Goal: Use online tool/utility: Utilize a website feature to perform a specific function

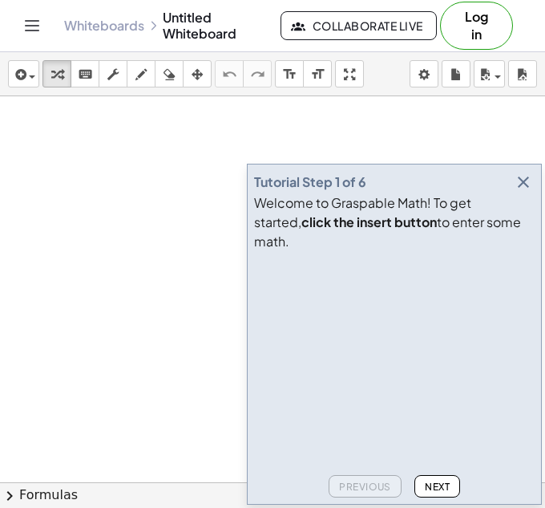
click at [522, 192] on icon "button" at bounding box center [523, 181] width 19 height 19
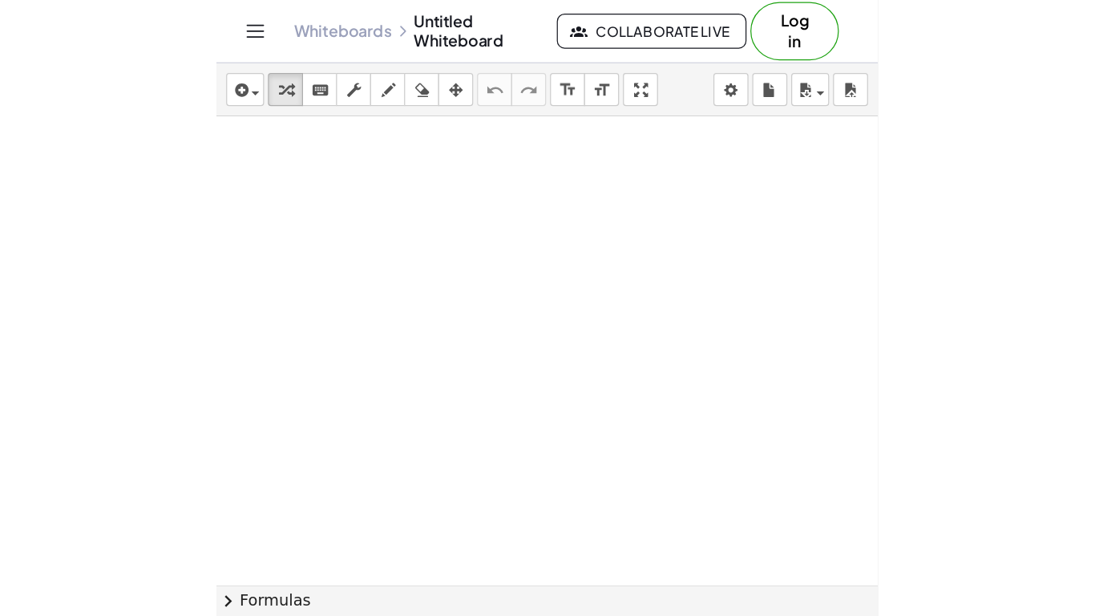
scroll to position [330, 0]
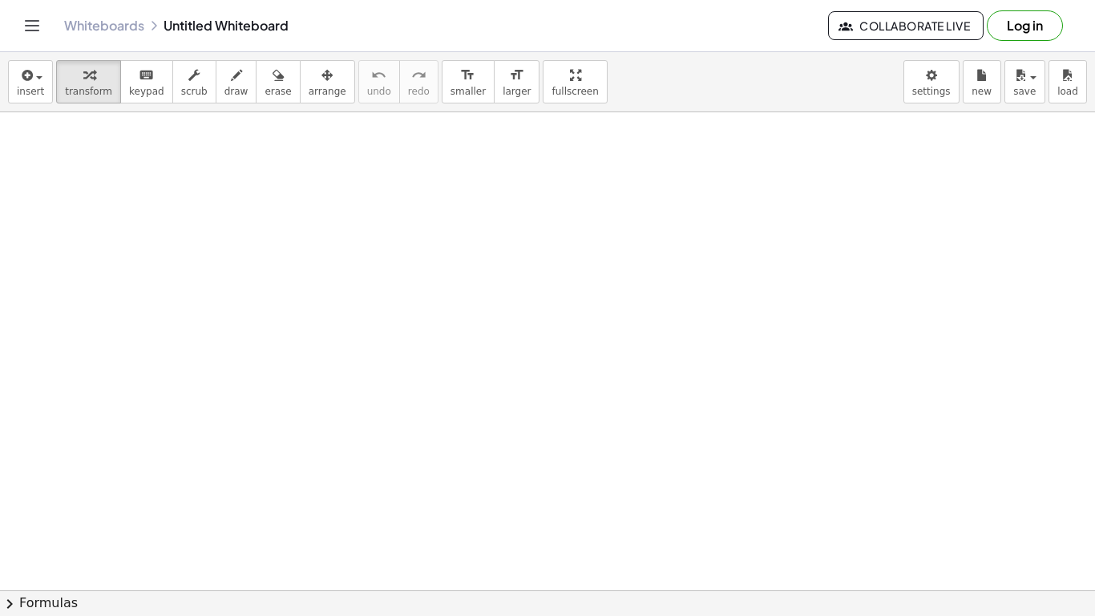
click at [313, 284] on div at bounding box center [547, 261] width 1095 height 956
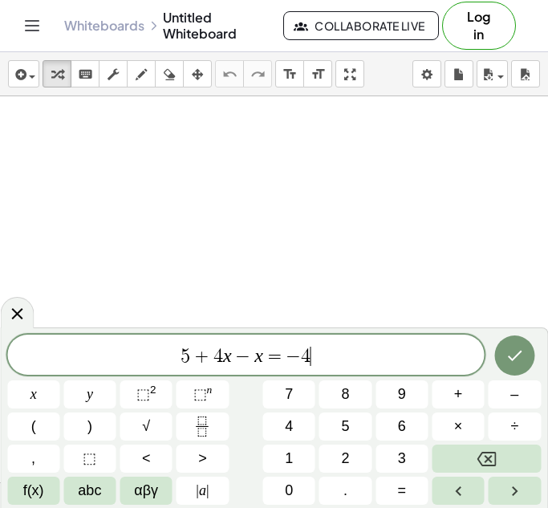
scroll to position [183, 0]
click at [518, 359] on icon "Done" at bounding box center [513, 355] width 19 height 19
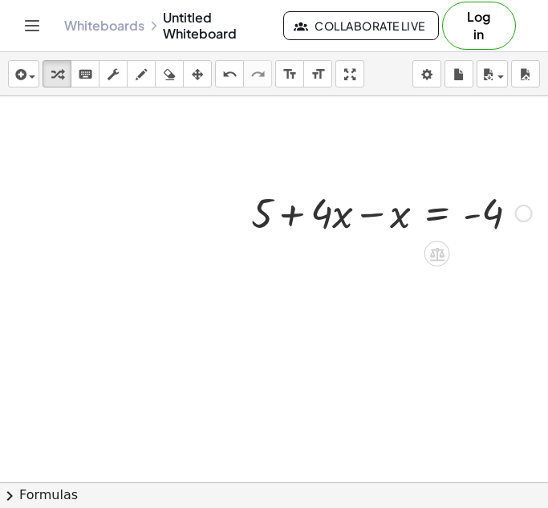
scroll to position [436, 86]
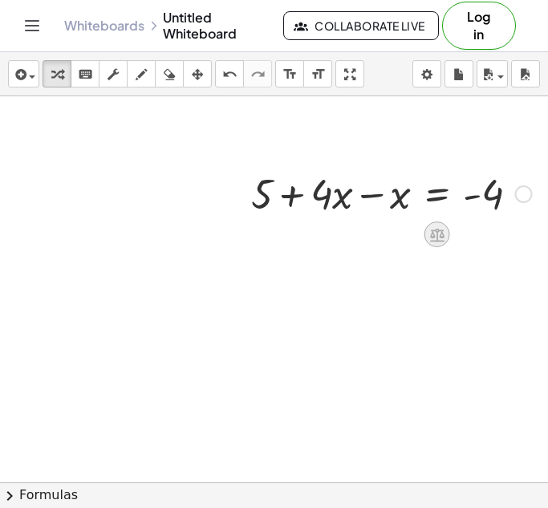
click at [436, 236] on icon at bounding box center [437, 235] width 14 height 14
click at [412, 260] on div at bounding box center [230, 238] width 633 height 1157
click at [326, 220] on div "+ 5 + · 4 · x − x = - 4" at bounding box center [385, 192] width 317 height 63
click at [523, 198] on div at bounding box center [524, 194] width 18 height 18
click at [523, 199] on div "Fix a mistake Transform line Copy line as LaTeX Copy derivation as LaTeX Expand…" at bounding box center [524, 194] width 18 height 18
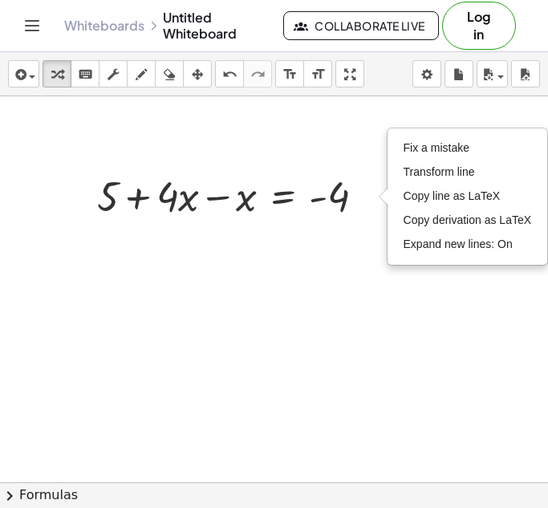
click at [359, 322] on div at bounding box center [76, 240] width 633 height 1157
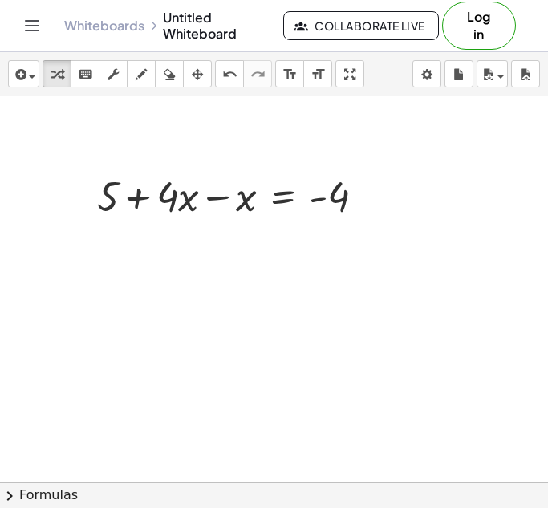
scroll to position [434, 86]
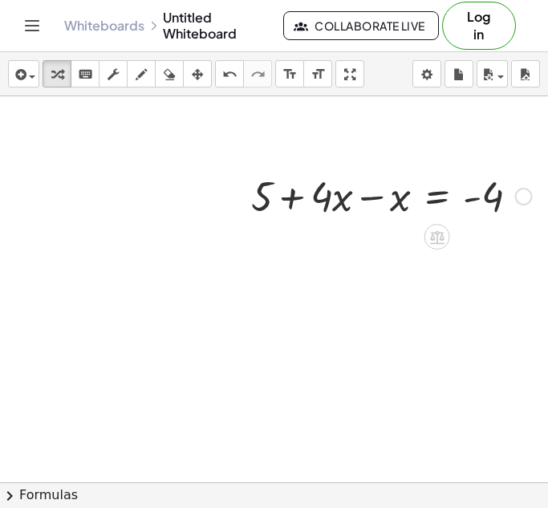
click at [402, 203] on div at bounding box center [391, 195] width 297 height 55
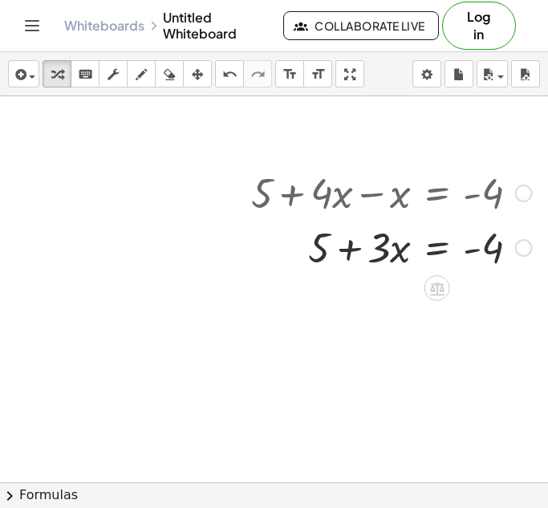
scroll to position [435, 86]
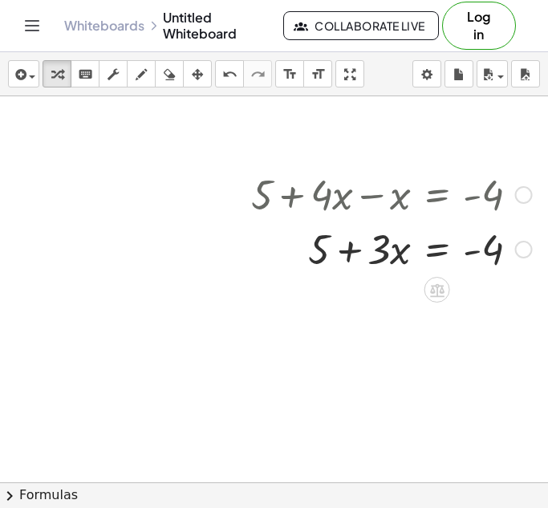
click at [349, 251] on div at bounding box center [391, 247] width 297 height 55
click at [493, 252] on div at bounding box center [391, 247] width 297 height 55
click at [478, 253] on div at bounding box center [391, 247] width 297 height 55
click at [382, 257] on div at bounding box center [391, 247] width 297 height 55
click at [407, 254] on div at bounding box center [391, 247] width 297 height 55
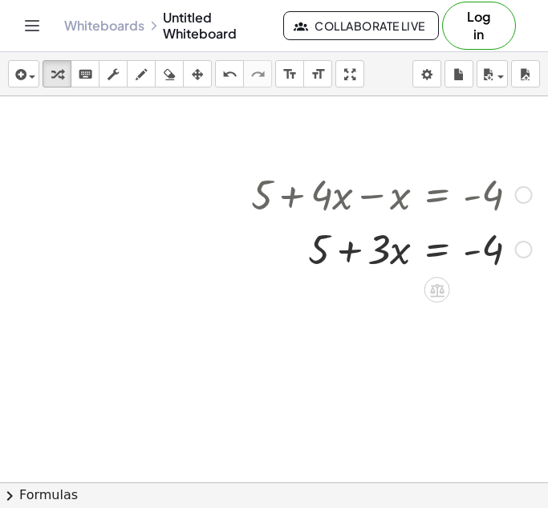
click at [403, 254] on div at bounding box center [391, 247] width 297 height 55
click at [434, 287] on icon at bounding box center [436, 289] width 17 height 17
click at [403, 291] on span "−" at bounding box center [405, 289] width 10 height 23
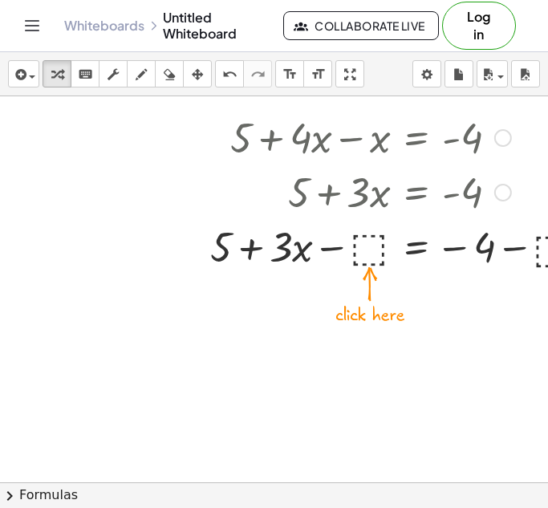
scroll to position [492, 114]
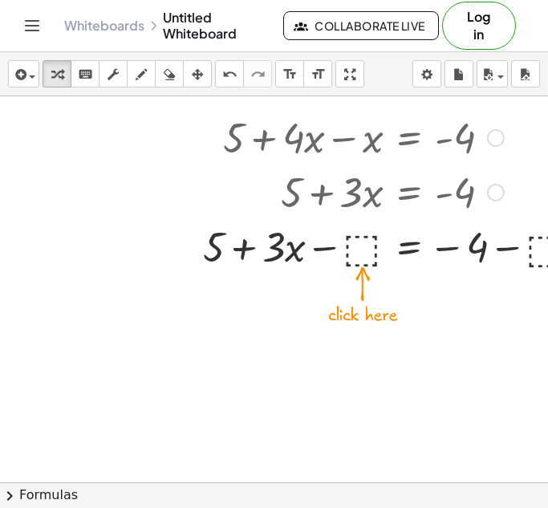
click at [362, 253] on div at bounding box center [398, 245] width 407 height 55
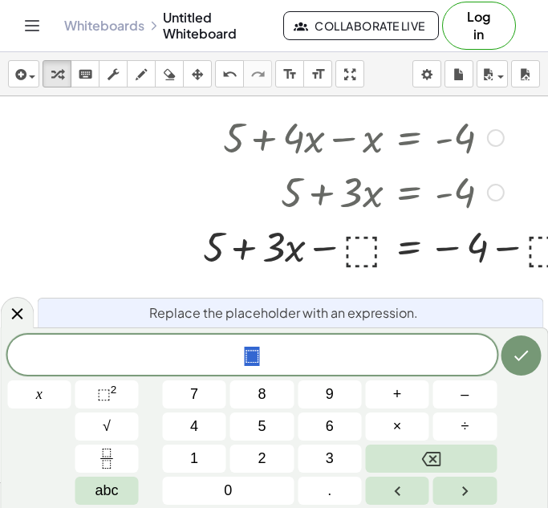
scroll to position [2, 0]
click at [362, 253] on div at bounding box center [398, 245] width 407 height 55
click at [19, 316] on icon at bounding box center [16, 313] width 11 height 11
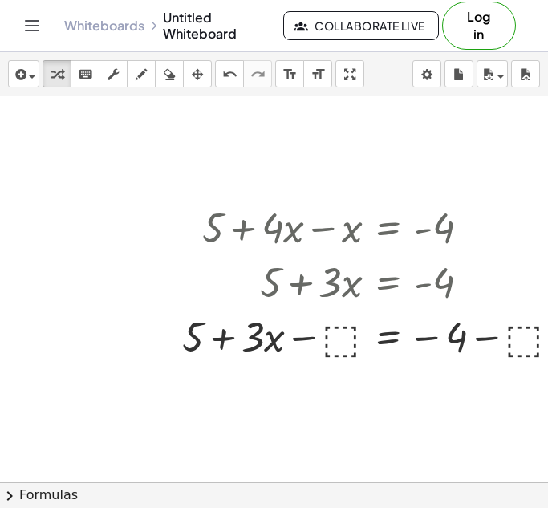
scroll to position [403, 151]
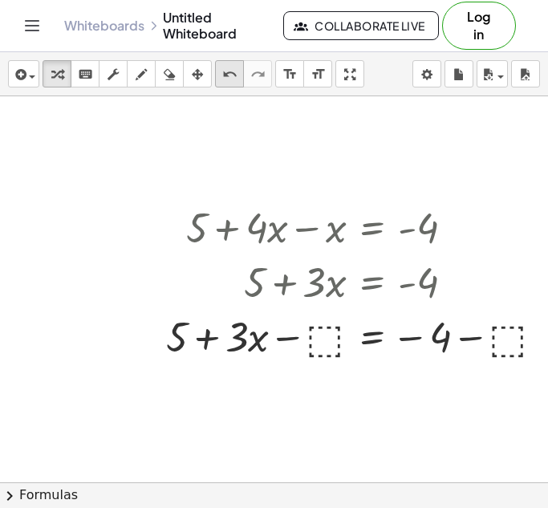
click at [222, 81] on icon "undo" at bounding box center [229, 74] width 15 height 19
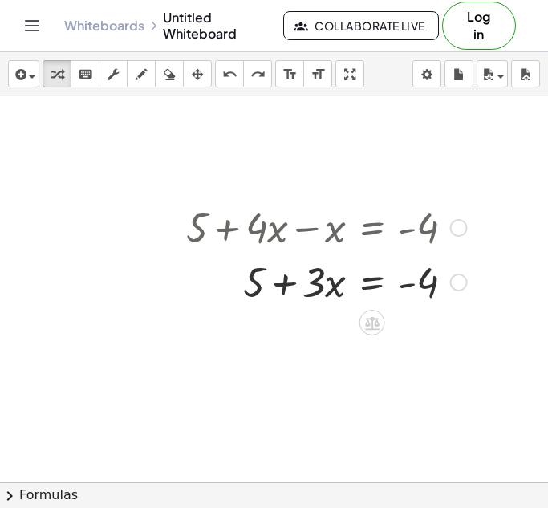
click at [254, 285] on div at bounding box center [326, 280] width 297 height 55
click at [370, 321] on icon at bounding box center [371, 322] width 17 height 17
click at [306, 323] on span "+" at bounding box center [308, 322] width 10 height 23
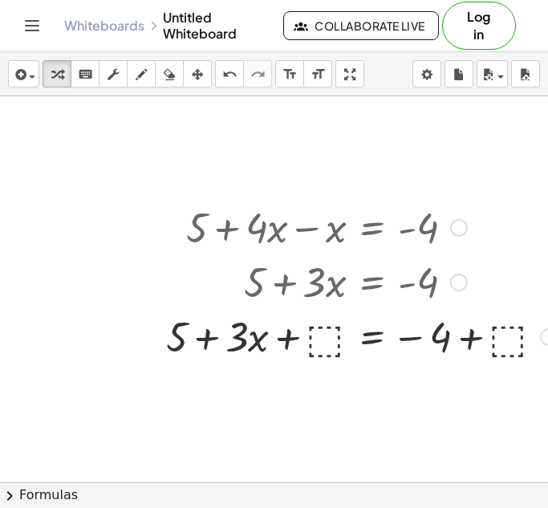
drag, startPoint x: 322, startPoint y: 289, endPoint x: 318, endPoint y: 317, distance: 27.4
click at [372, 228] on div "+ 5 + · 4 · x − x = - 4 + 5 + · 3 · x = - 4 + 5 + · 3 · x = − 4 + ⬚ + ⬚" at bounding box center [372, 228] width 0 height 0
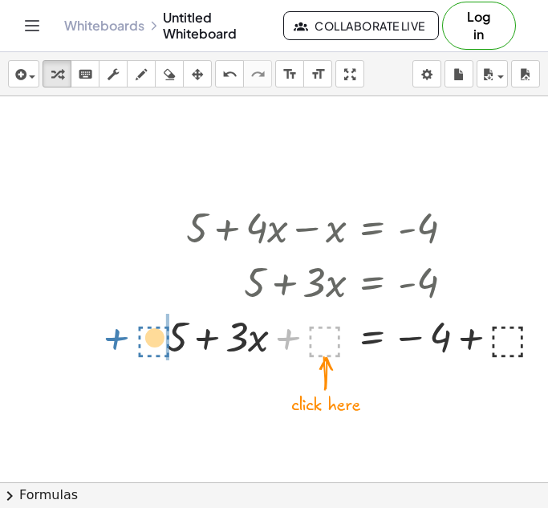
drag, startPoint x: 330, startPoint y: 338, endPoint x: 160, endPoint y: 338, distance: 170.0
click at [160, 338] on div "+ 5 + · 4 · x − x = - 4 + 5 + · 3 · x = - 4 + ⬚ + 5 + · 3 · x = − 4 + ⬚ + ⬚" at bounding box center [355, 281] width 427 height 172
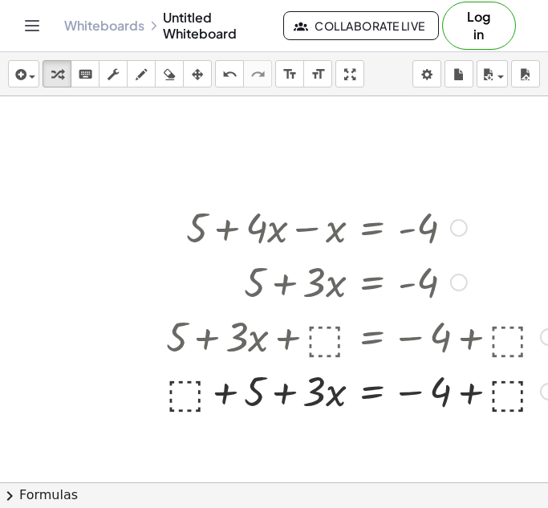
click at [322, 333] on div at bounding box center [361, 335] width 407 height 55
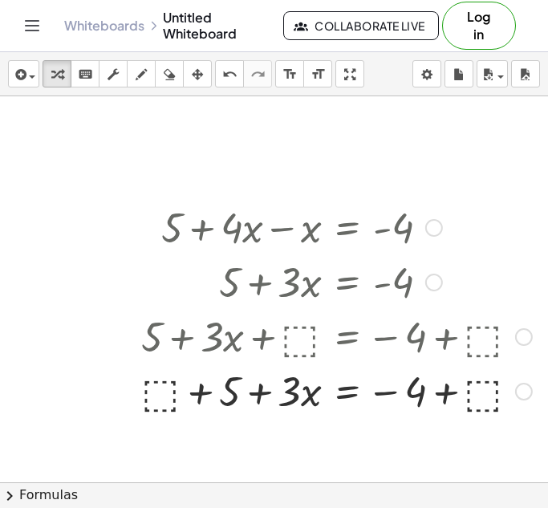
click at [524, 338] on div at bounding box center [524, 337] width 18 height 18
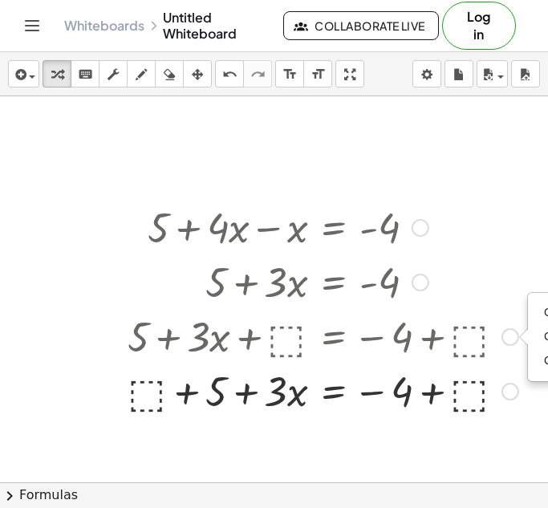
scroll to position [402, 186]
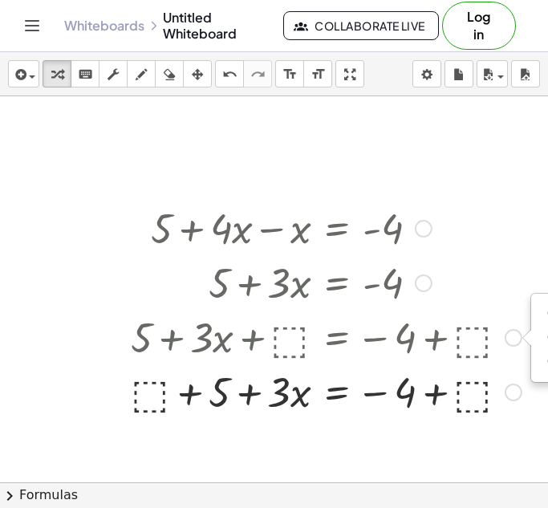
click at [140, 398] on div at bounding box center [326, 390] width 407 height 55
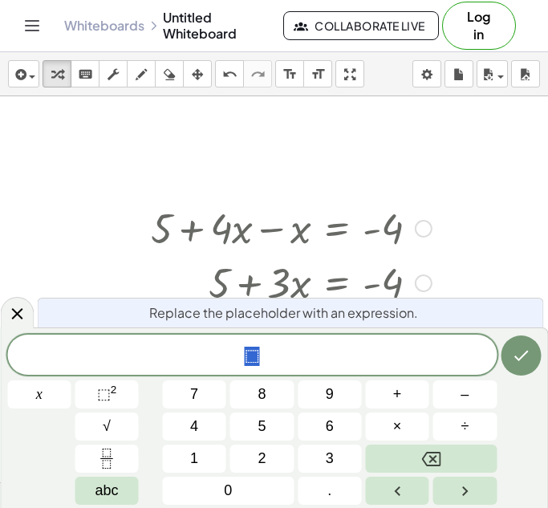
scroll to position [402, 176]
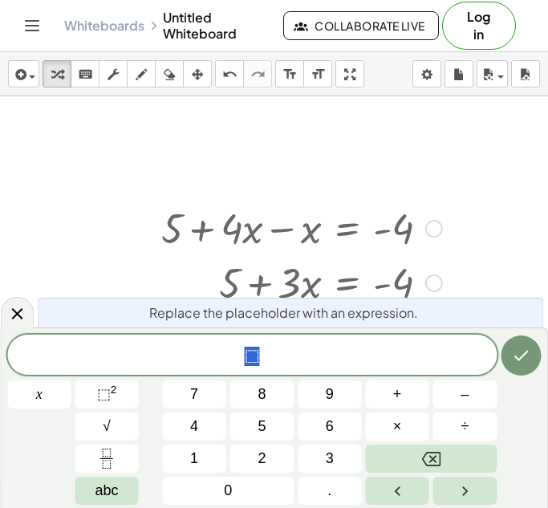
click at [262, 351] on span "⬚" at bounding box center [251, 356] width 489 height 22
click at [328, 350] on span "⬚ ​" at bounding box center [251, 356] width 489 height 22
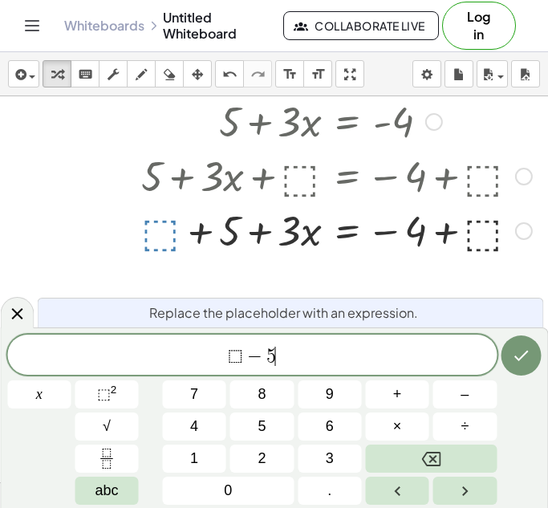
scroll to position [564, 174]
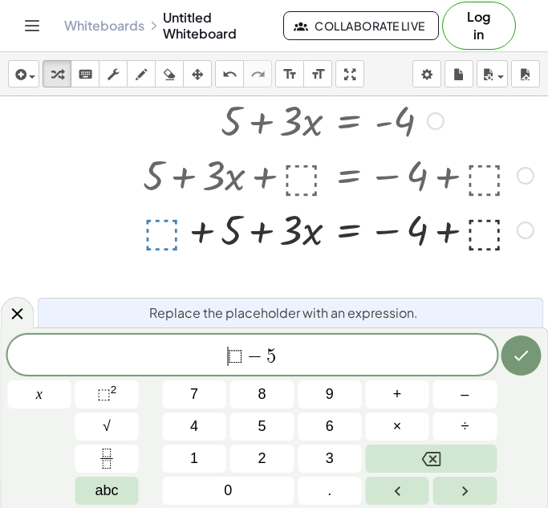
click at [235, 361] on span "⬚" at bounding box center [235, 355] width 15 height 19
click at [527, 355] on icon "Done" at bounding box center [520, 355] width 19 height 19
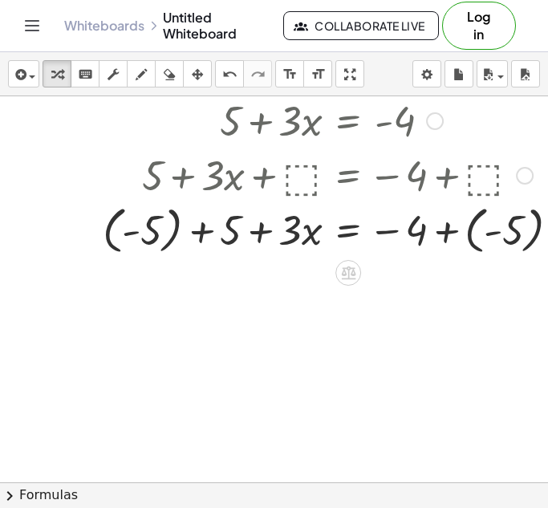
scroll to position [564, 215]
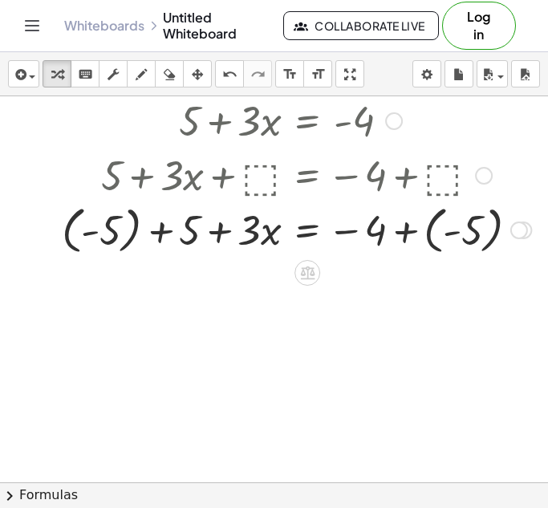
click at [448, 176] on div at bounding box center [296, 174] width 485 height 55
drag, startPoint x: 463, startPoint y: 180, endPoint x: 208, endPoint y: 168, distance: 255.2
click at [208, 168] on div at bounding box center [296, 174] width 485 height 55
click at [485, 176] on div "Go back to this line Copy line as LaTeX Copy derivation as LaTeX" at bounding box center [484, 176] width 18 height 18
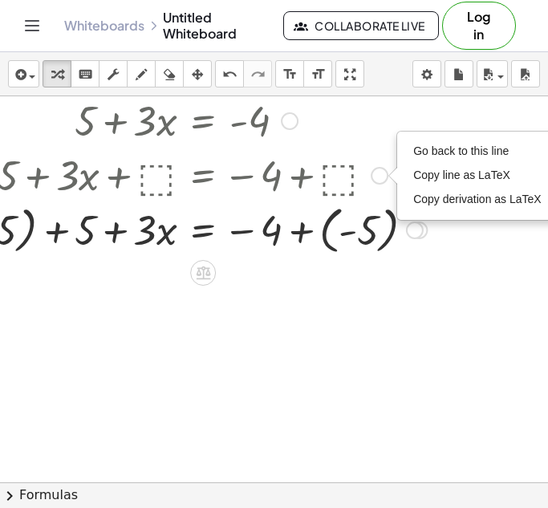
scroll to position [564, 331]
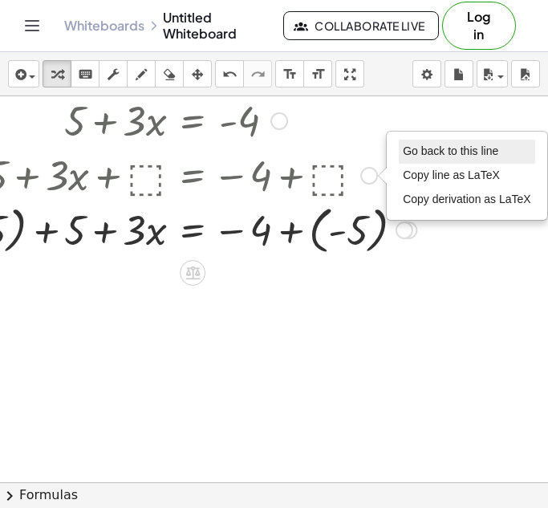
click at [500, 151] on li "Go back to this line" at bounding box center [466, 152] width 136 height 24
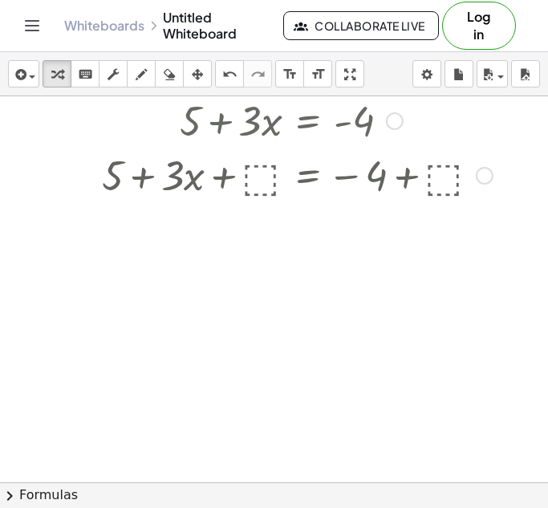
scroll to position [564, 215]
click at [468, 182] on div at bounding box center [297, 174] width 407 height 55
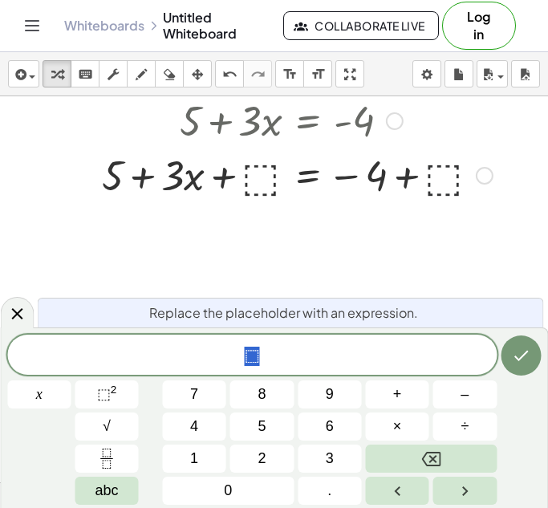
scroll to position [5, 0]
click at [477, 182] on div at bounding box center [297, 174] width 407 height 55
click at [483, 177] on div "Go back to this line Copy line as LaTeX Copy derivation as LaTeX" at bounding box center [484, 176] width 18 height 18
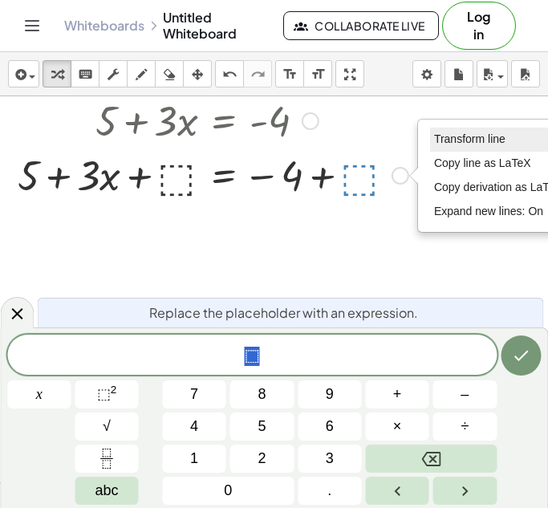
scroll to position [564, 332]
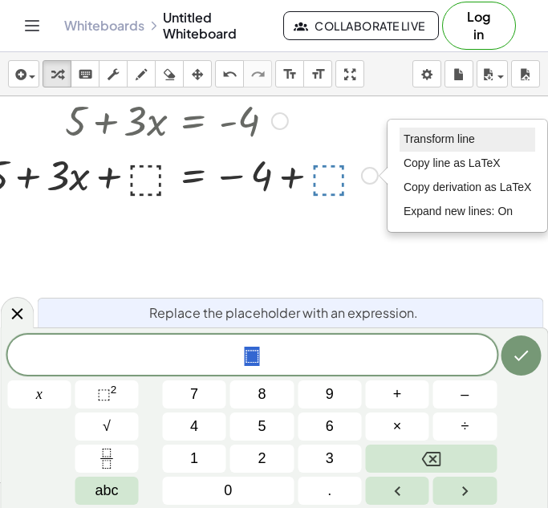
click at [483, 143] on li "Transform line" at bounding box center [467, 139] width 136 height 24
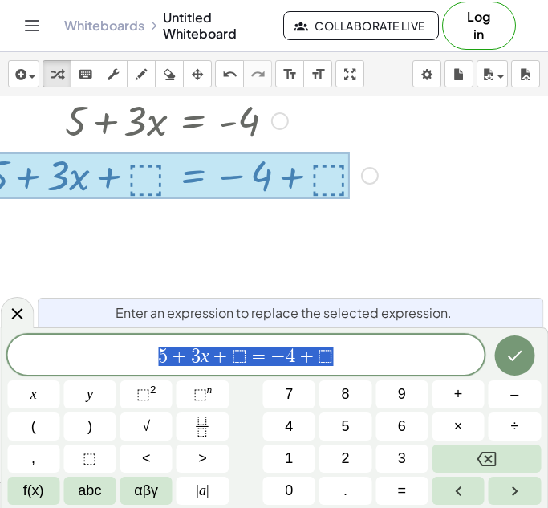
scroll to position [564, 215]
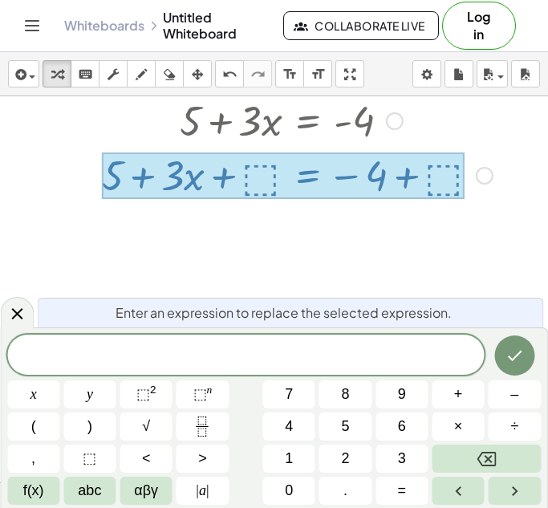
click at [437, 219] on div at bounding box center [166, 111] width 763 height 1157
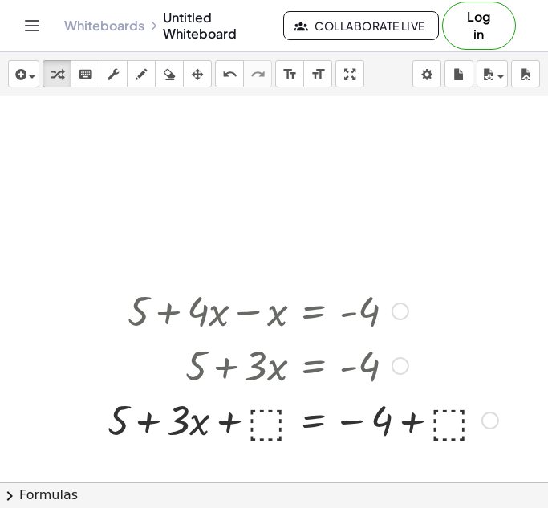
scroll to position [322, 204]
